Goal: Check status: Check status

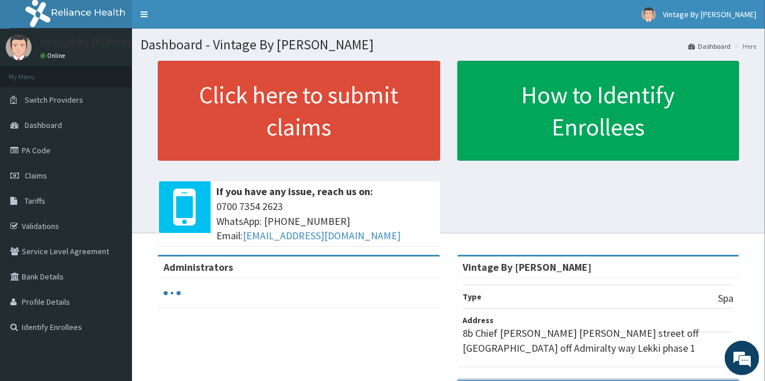
click at [38, 179] on span "Claims" at bounding box center [36, 175] width 22 height 10
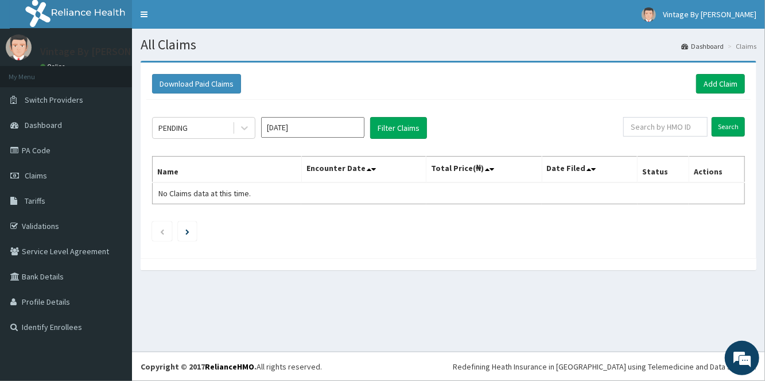
click at [309, 128] on input "[DATE]" at bounding box center [312, 127] width 103 height 21
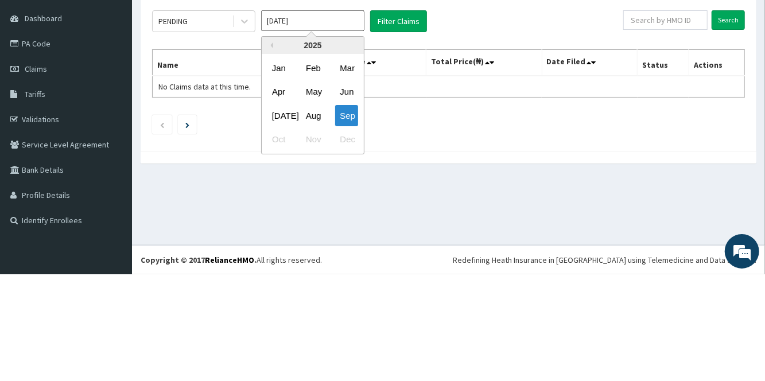
click at [313, 225] on div "Aug" at bounding box center [312, 222] width 23 height 21
type input "[DATE]"
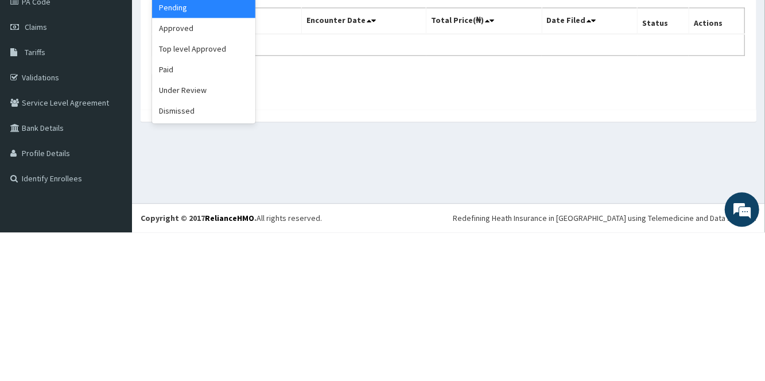
click at [170, 224] on div "Paid" at bounding box center [203, 218] width 103 height 21
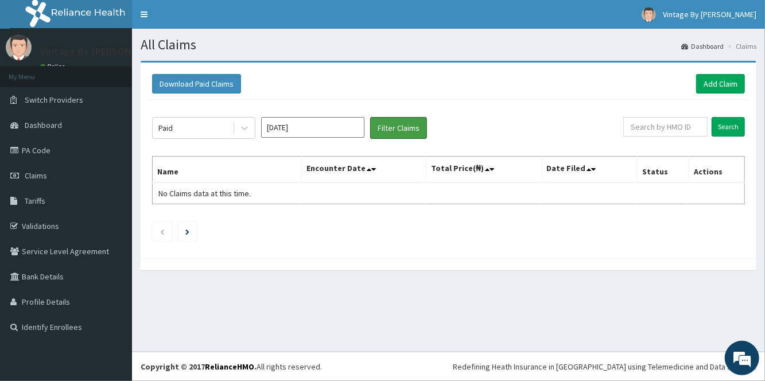
click at [403, 137] on button "Filter Claims" at bounding box center [398, 128] width 57 height 22
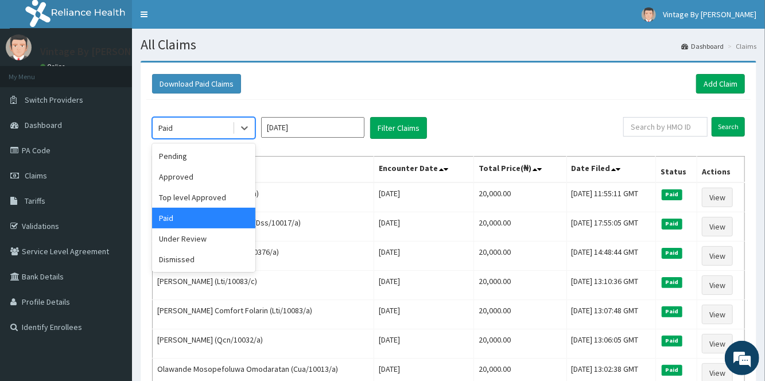
click at [183, 152] on div "Pending" at bounding box center [203, 156] width 103 height 21
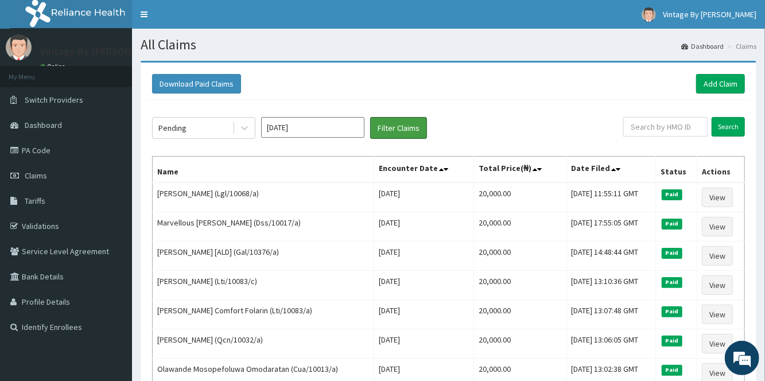
click at [406, 136] on button "Filter Claims" at bounding box center [398, 128] width 57 height 22
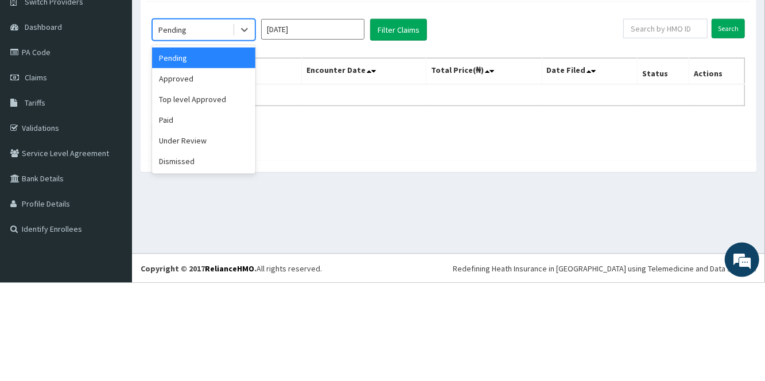
click at [191, 221] on div "Paid" at bounding box center [203, 218] width 103 height 21
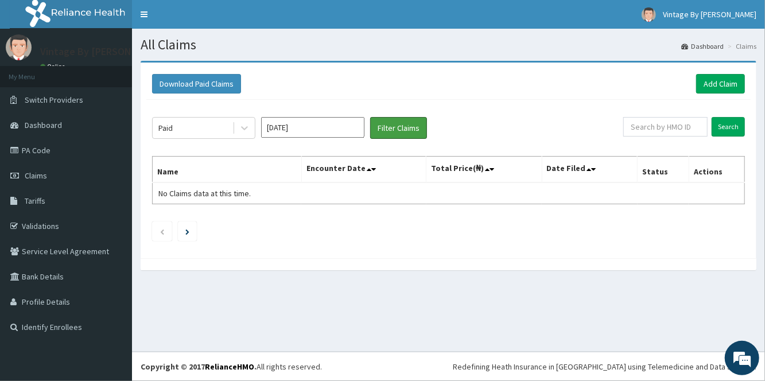
click at [402, 133] on button "Filter Claims" at bounding box center [398, 128] width 57 height 22
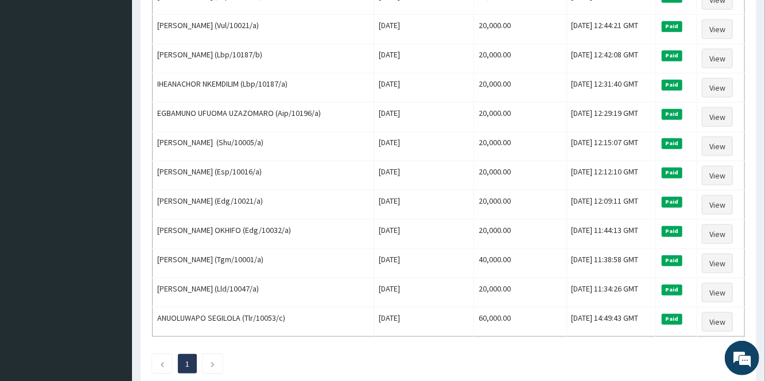
scroll to position [510, 0]
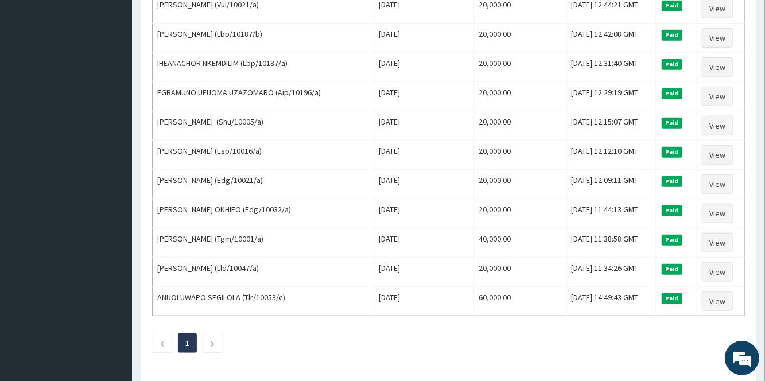
click at [213, 340] on icon "Next page" at bounding box center [212, 343] width 5 height 7
click at [214, 340] on icon "Next page" at bounding box center [212, 343] width 5 height 7
click at [205, 337] on li at bounding box center [212, 343] width 20 height 20
click at [211, 340] on icon "Next page" at bounding box center [212, 343] width 5 height 7
click at [213, 340] on icon "Next page" at bounding box center [212, 343] width 5 height 7
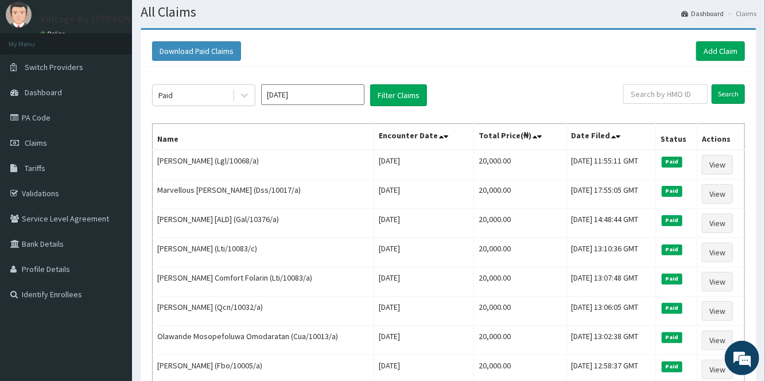
scroll to position [0, 0]
